Goal: Task Accomplishment & Management: Complete application form

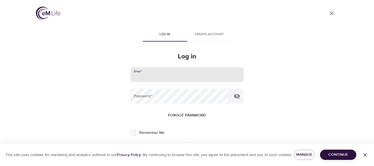
click at [140, 76] on input "email" at bounding box center [187, 74] width 113 height 15
type input "johnemac@cox.net"
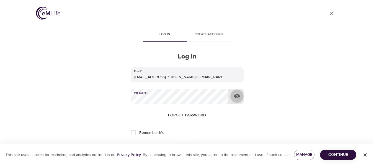
click at [237, 94] on icon "button" at bounding box center [237, 96] width 6 height 5
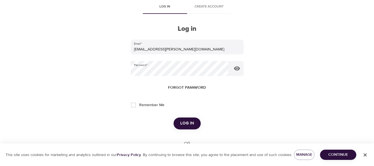
click at [163, 105] on span "Remember Me" at bounding box center [151, 105] width 25 height 6
click at [139, 105] on input "Remember Me" at bounding box center [134, 105] width 12 height 12
checkbox input "true"
click at [186, 125] on span "Log in" at bounding box center [187, 123] width 14 height 7
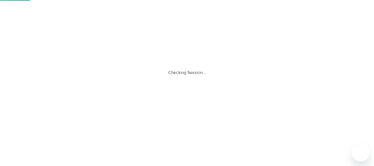
scroll to position [0, 0]
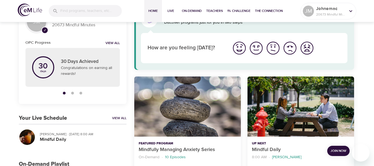
scroll to position [55, 0]
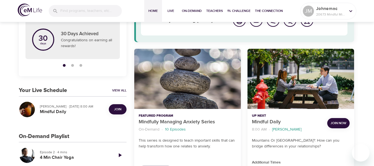
click at [121, 111] on span "Join" at bounding box center [117, 109] width 7 height 6
